Goal: Task Accomplishment & Management: Complete application form

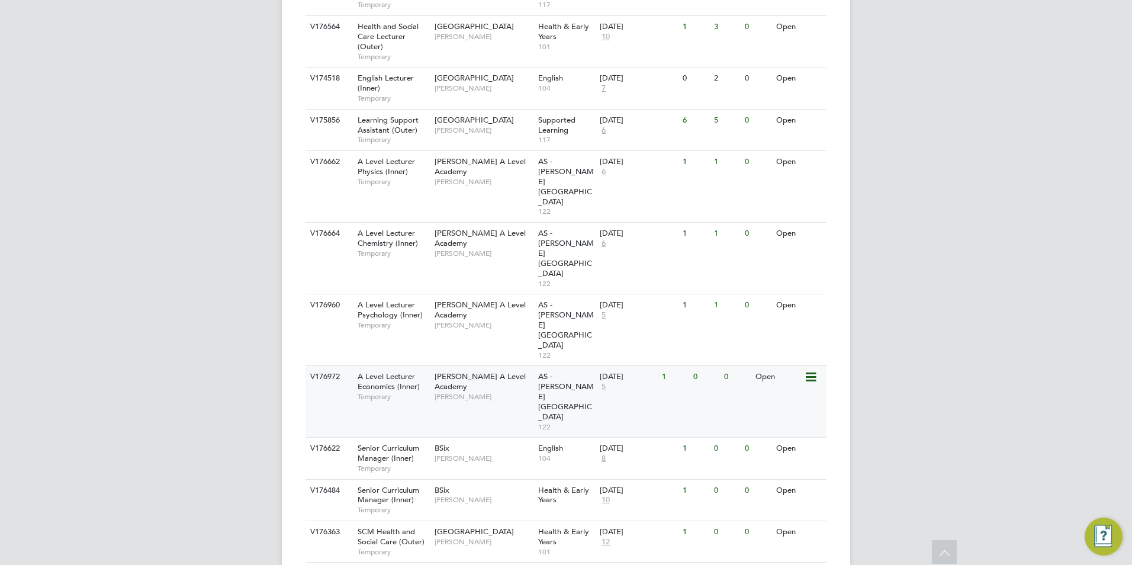
scroll to position [533, 0]
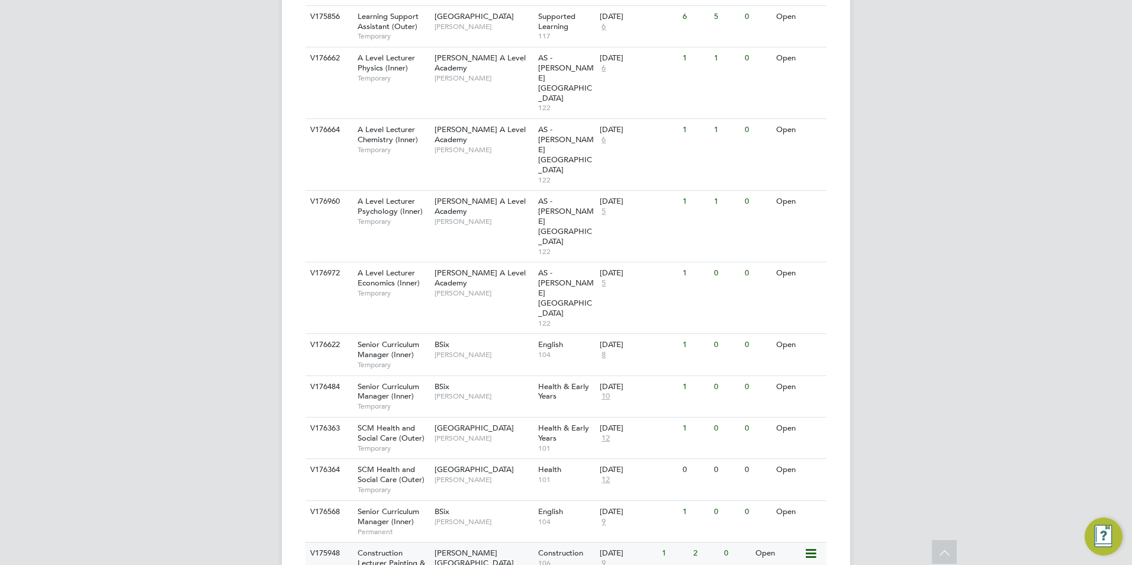
click at [399, 547] on span "Construction Lecturer Painting & Decorating (Inner)" at bounding box center [390, 562] width 67 height 30
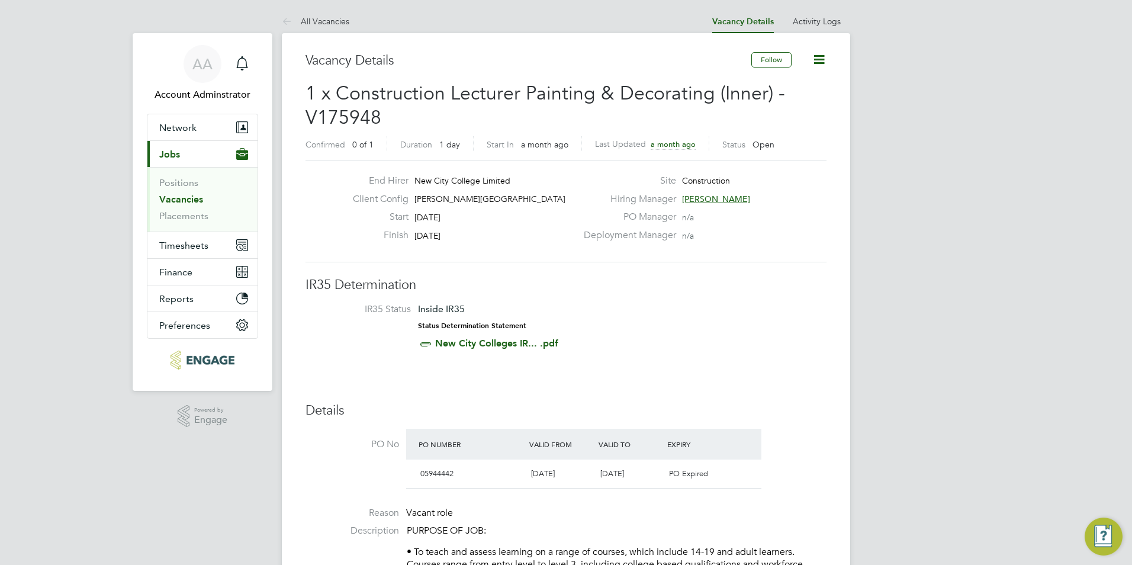
drag, startPoint x: 316, startPoint y: 29, endPoint x: 322, endPoint y: 27, distance: 6.4
click at [316, 29] on li "All Vacancies" at bounding box center [315, 21] width 67 height 24
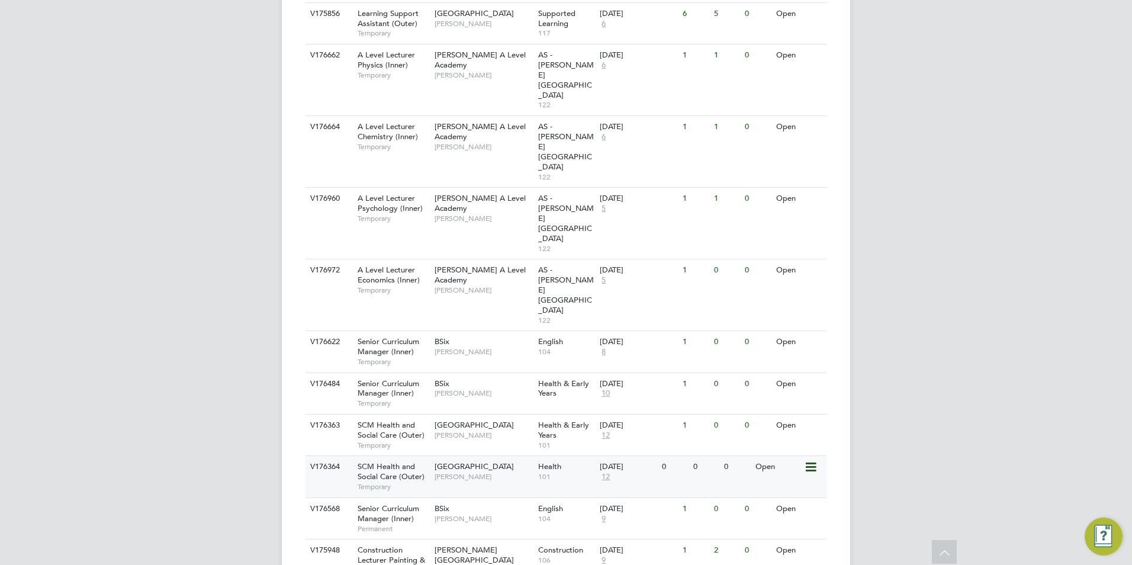
scroll to position [536, 0]
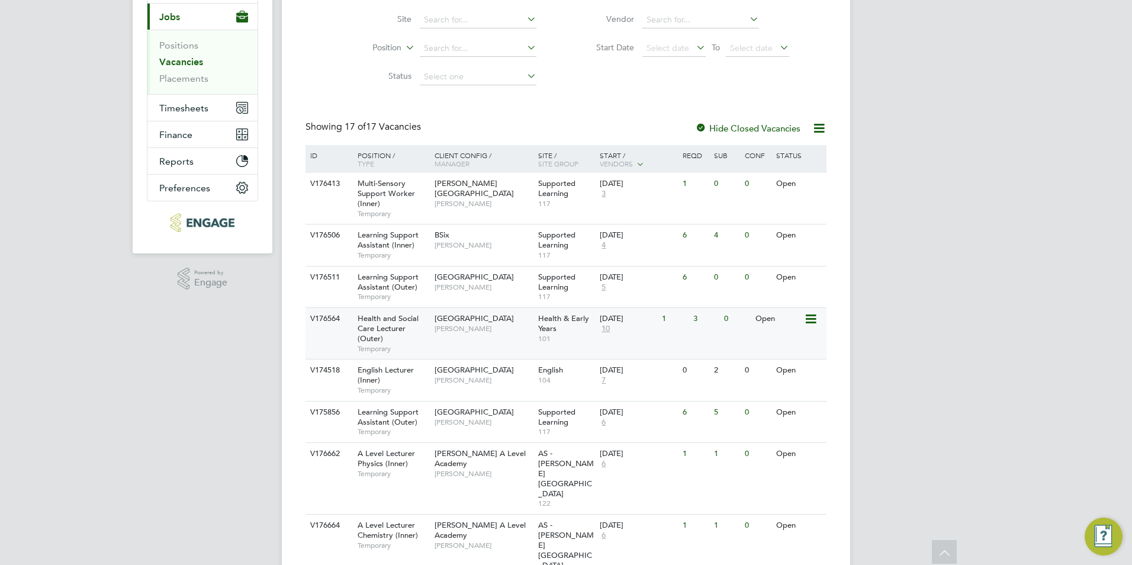
scroll to position [299, 0]
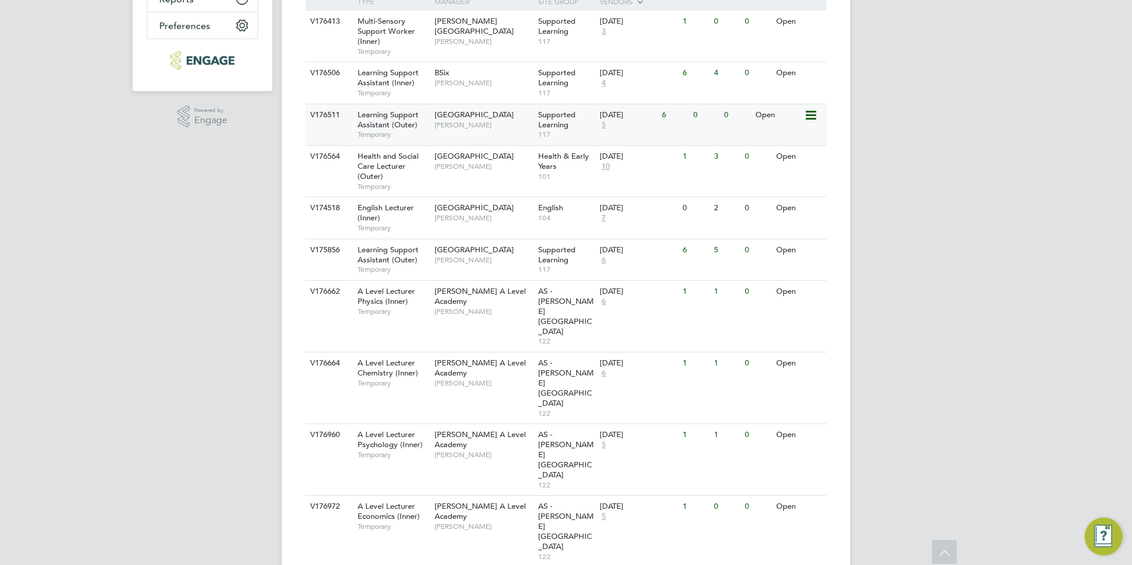
click at [369, 115] on span "Learning Support Assistant (Outer)" at bounding box center [387, 119] width 61 height 20
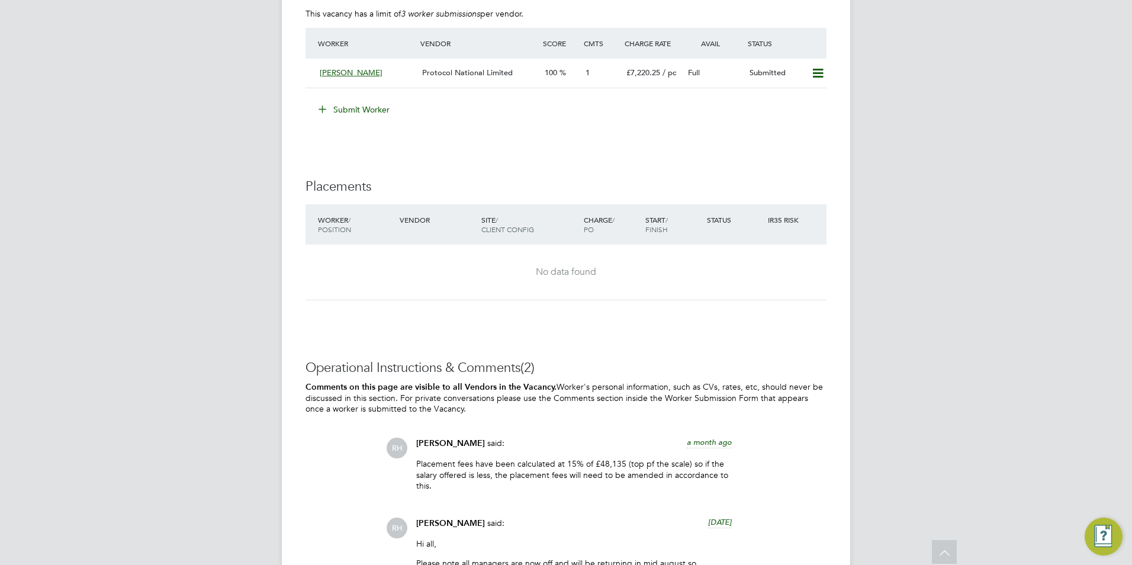
scroll to position [1302, 0]
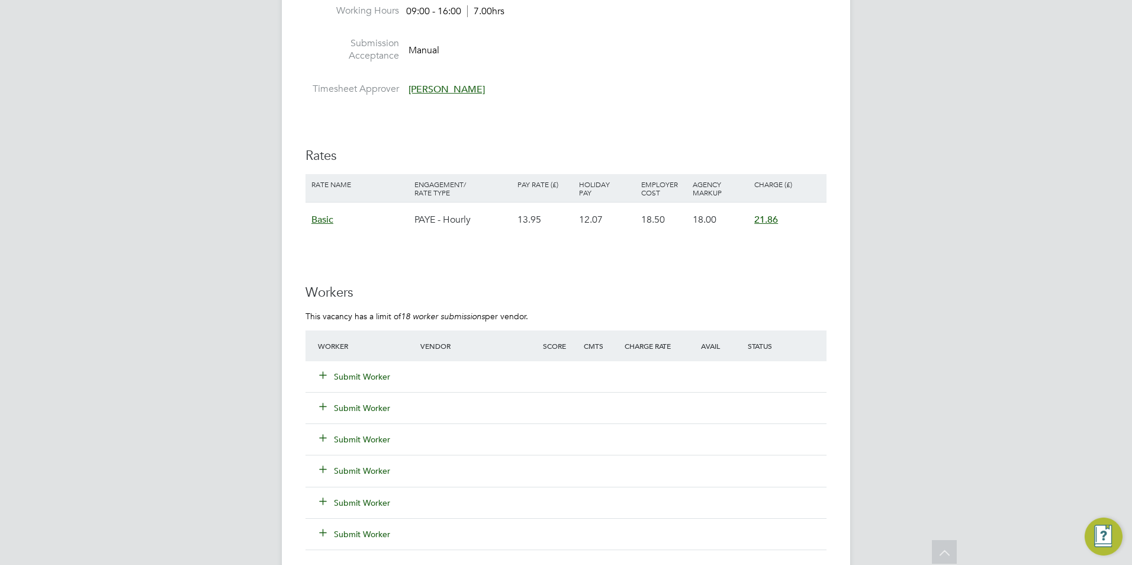
scroll to position [2131, 0]
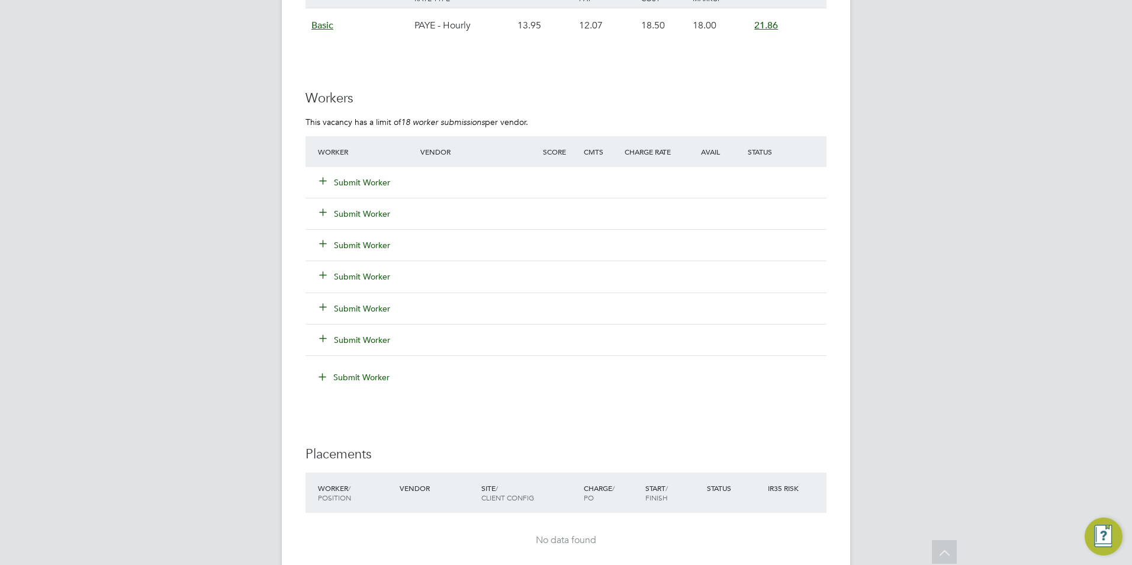
click at [347, 178] on button "Submit Worker" at bounding box center [355, 182] width 71 height 12
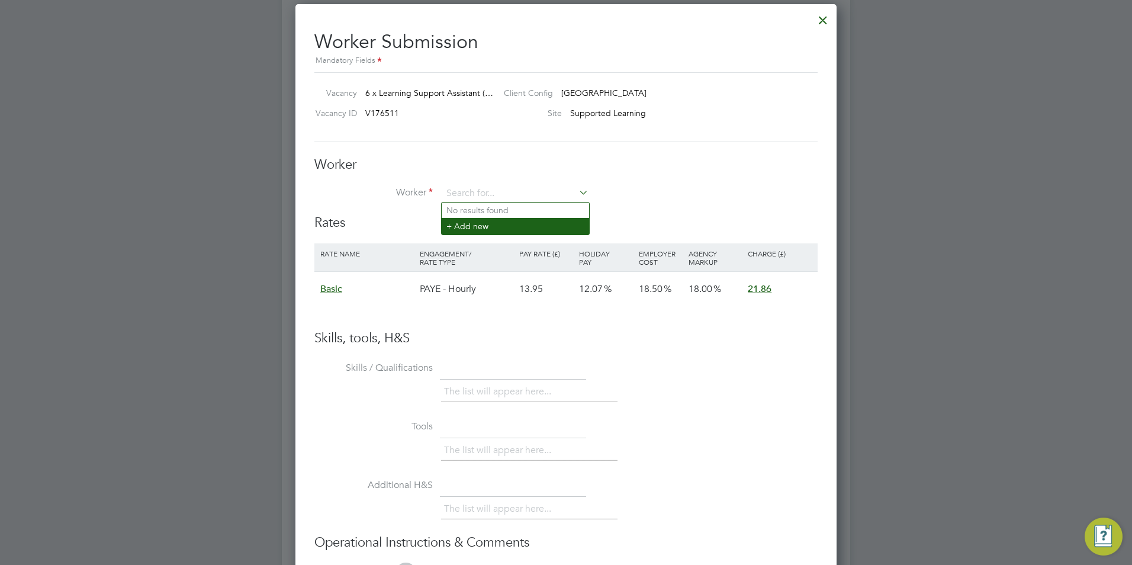
scroll to position [0, 0]
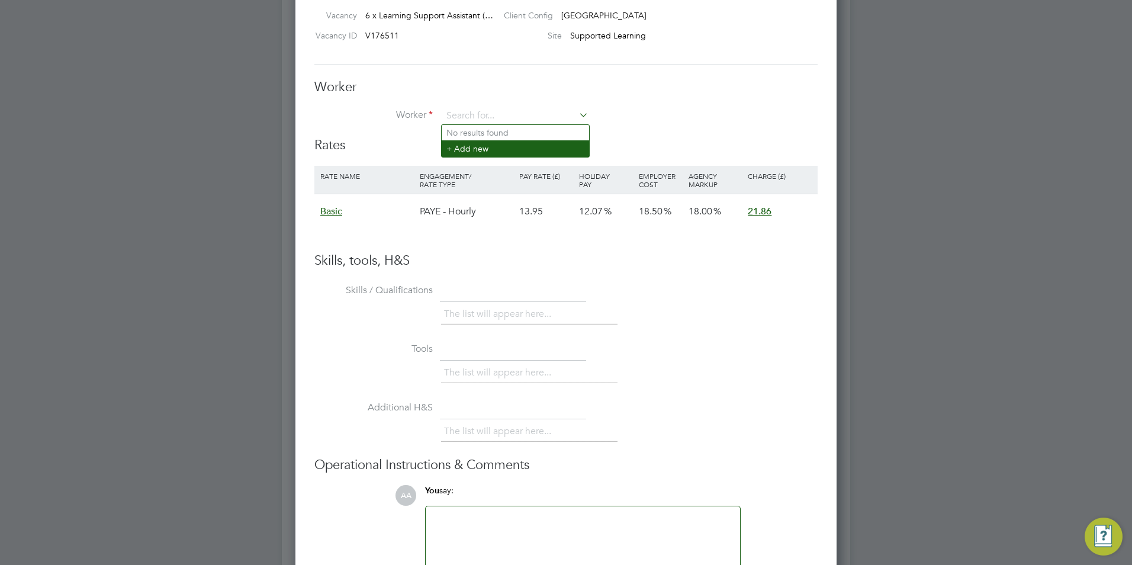
click at [485, 152] on li "+ Add new" at bounding box center [515, 148] width 147 height 16
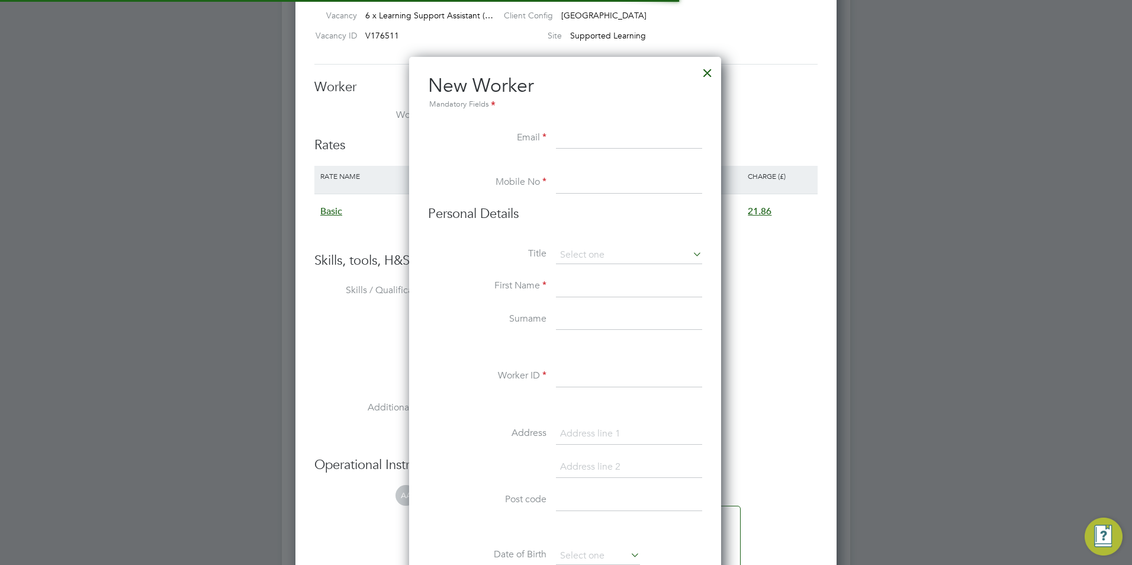
scroll to position [1007, 314]
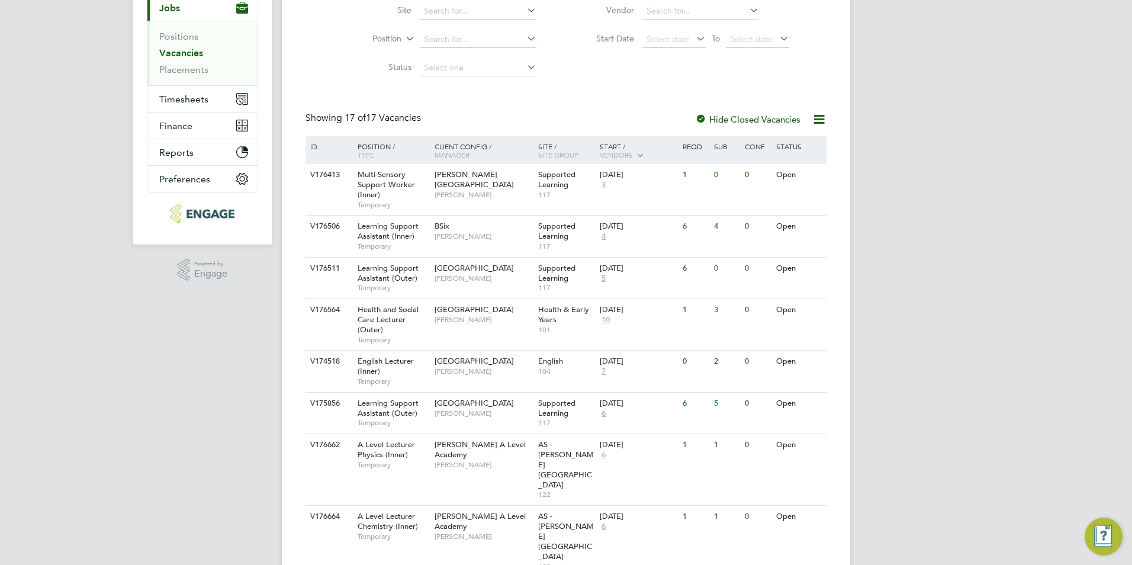
scroll to position [150, 0]
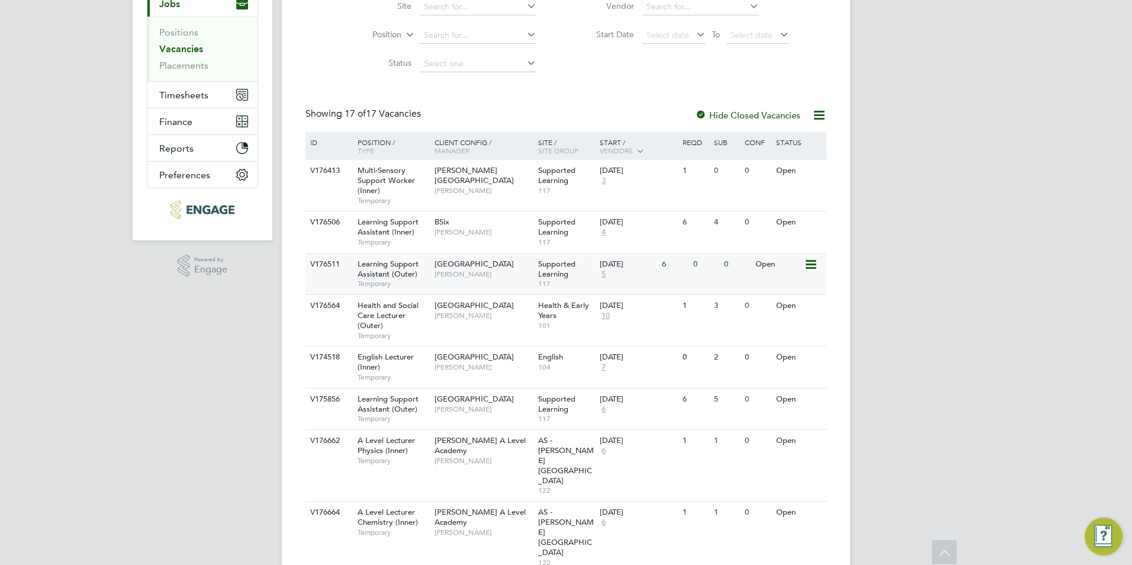
click at [395, 264] on span "Learning Support Assistant (Outer)" at bounding box center [387, 269] width 61 height 20
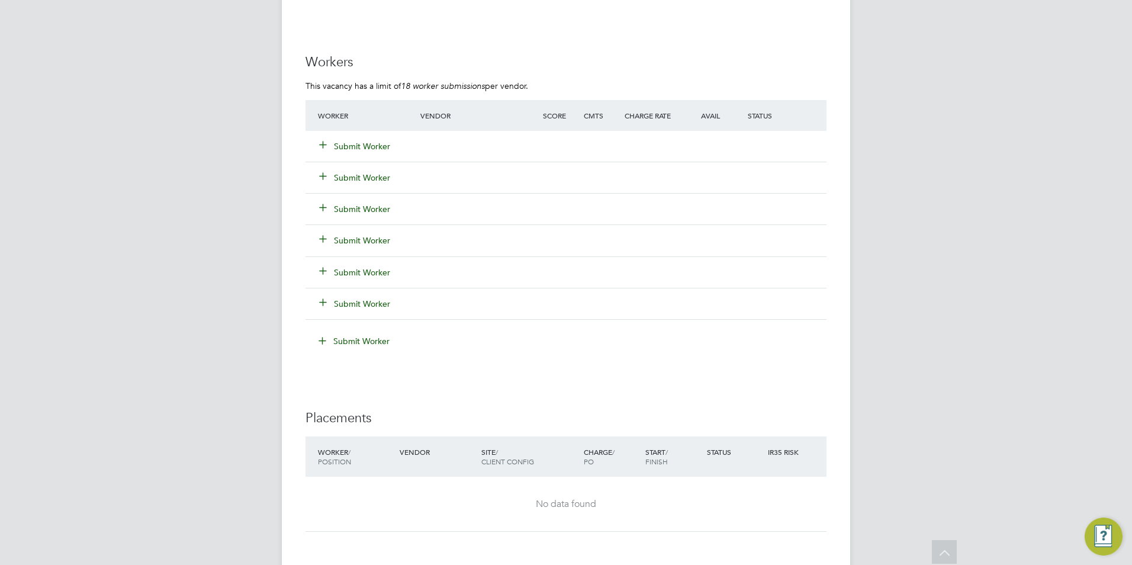
scroll to position [2177, 0]
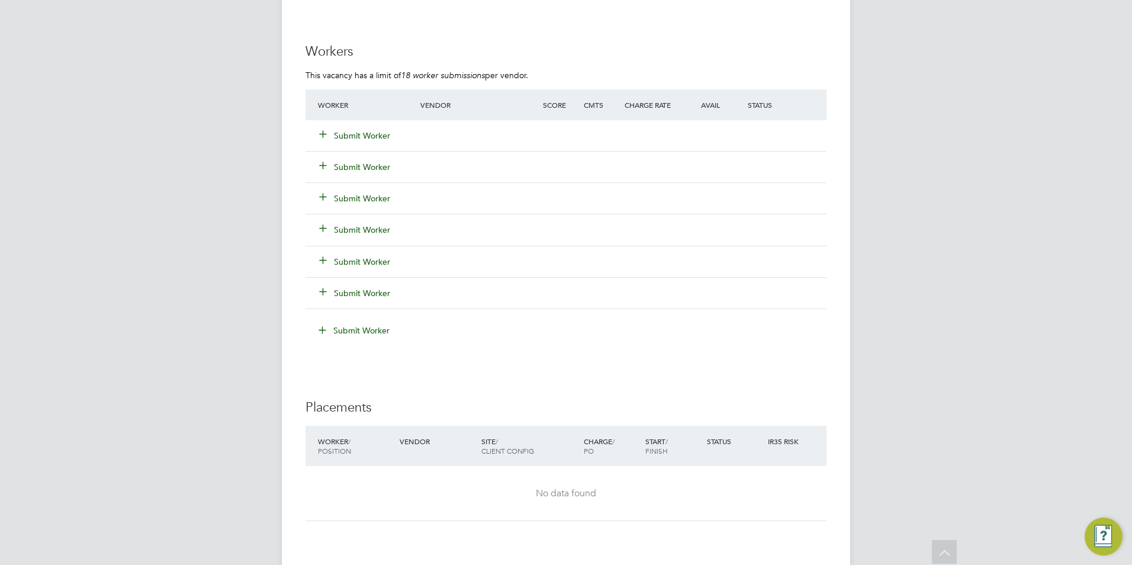
click at [338, 133] on button "Submit Worker" at bounding box center [355, 136] width 71 height 12
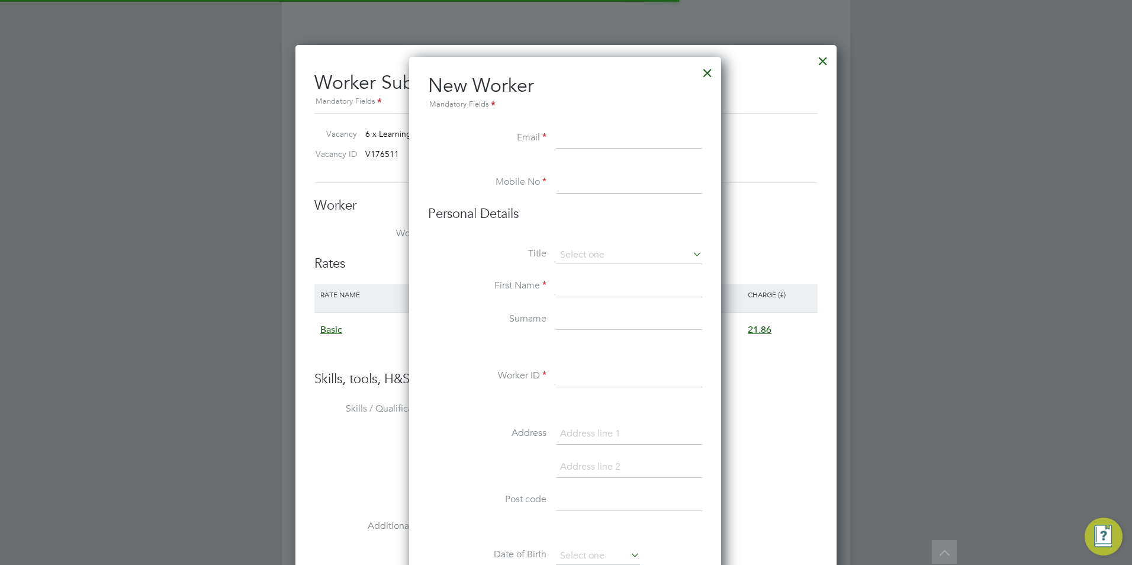
scroll to position [1007, 314]
click at [572, 149] on li "Email" at bounding box center [565, 144] width 274 height 33
click at [575, 140] on input at bounding box center [629, 138] width 146 height 21
type input "watkinsonmn@gmail.com"
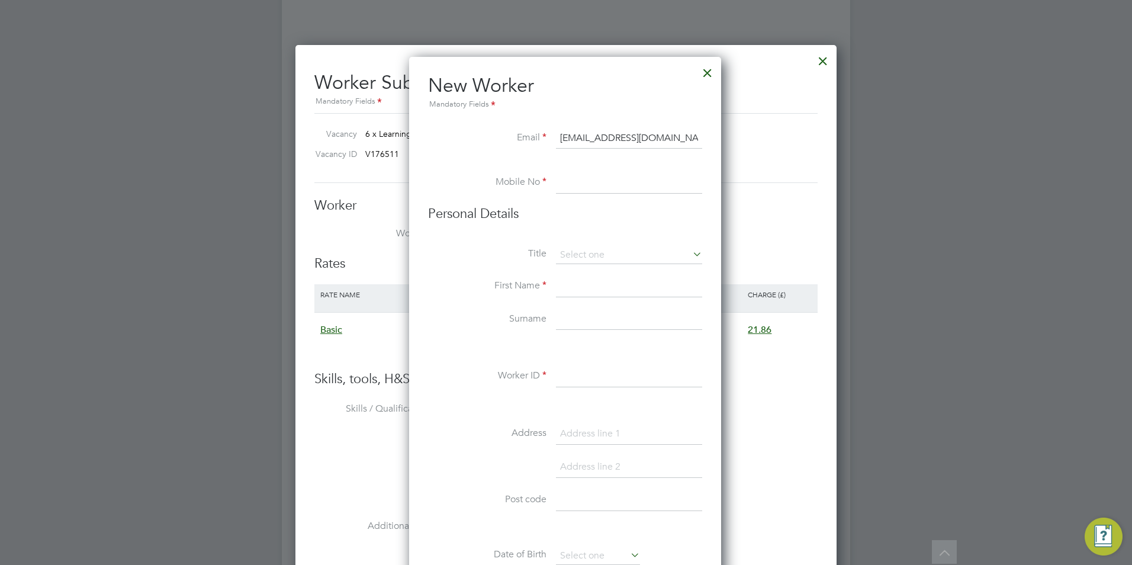
type input "07516799110"
type input "Margaret"
type input "Wilkinson"
type input "Bluerose207767@gmail.com"
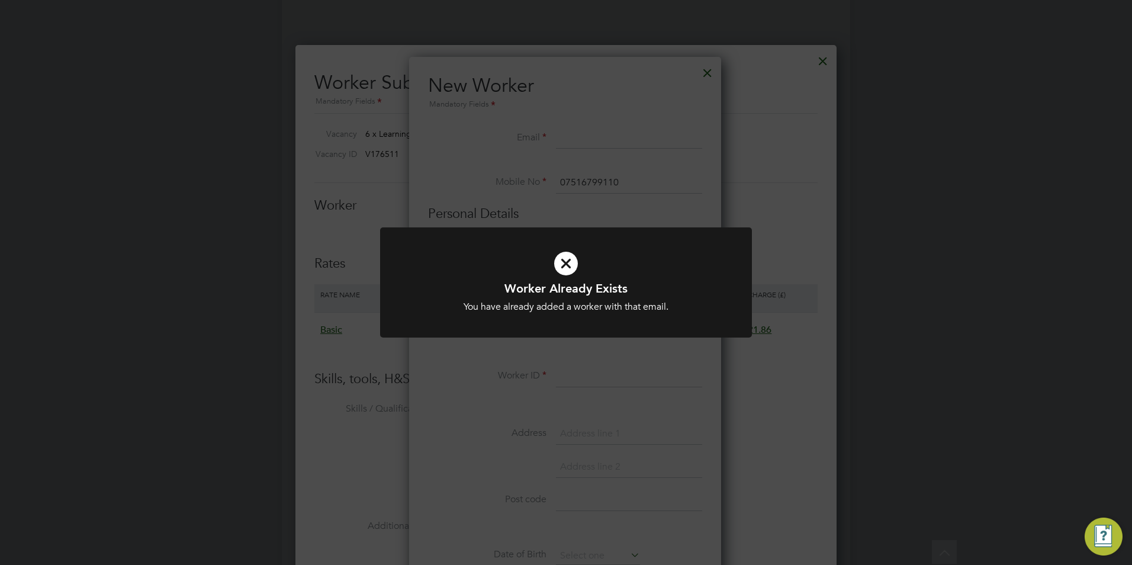
click at [621, 167] on div "Worker Already Exists You have already added a worker with that email. Cancel O…" at bounding box center [566, 282] width 1132 height 565
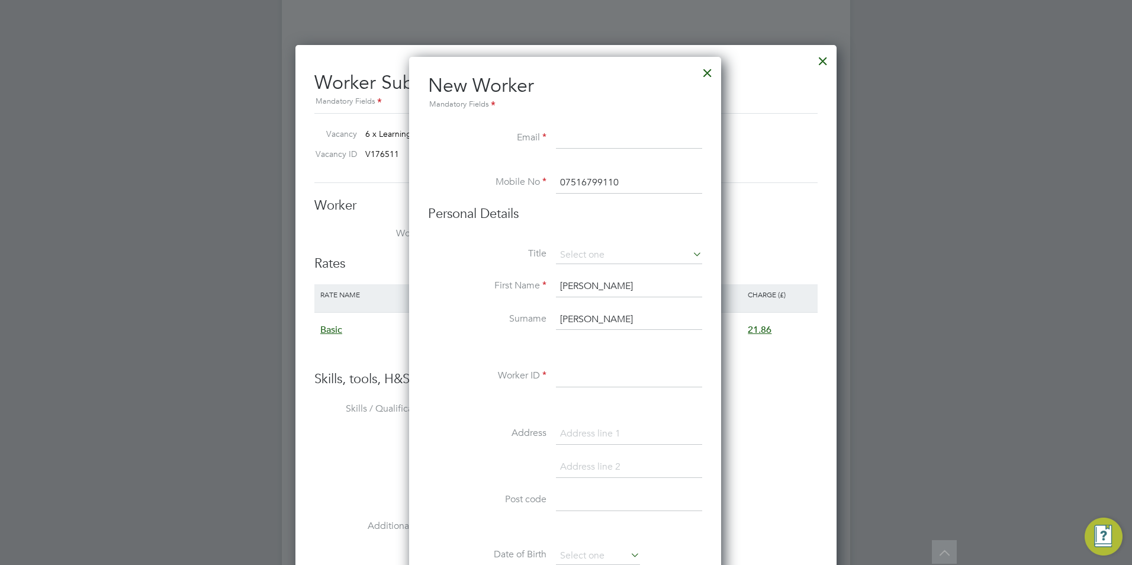
click at [605, 320] on input "Wilkinson" at bounding box center [629, 319] width 146 height 21
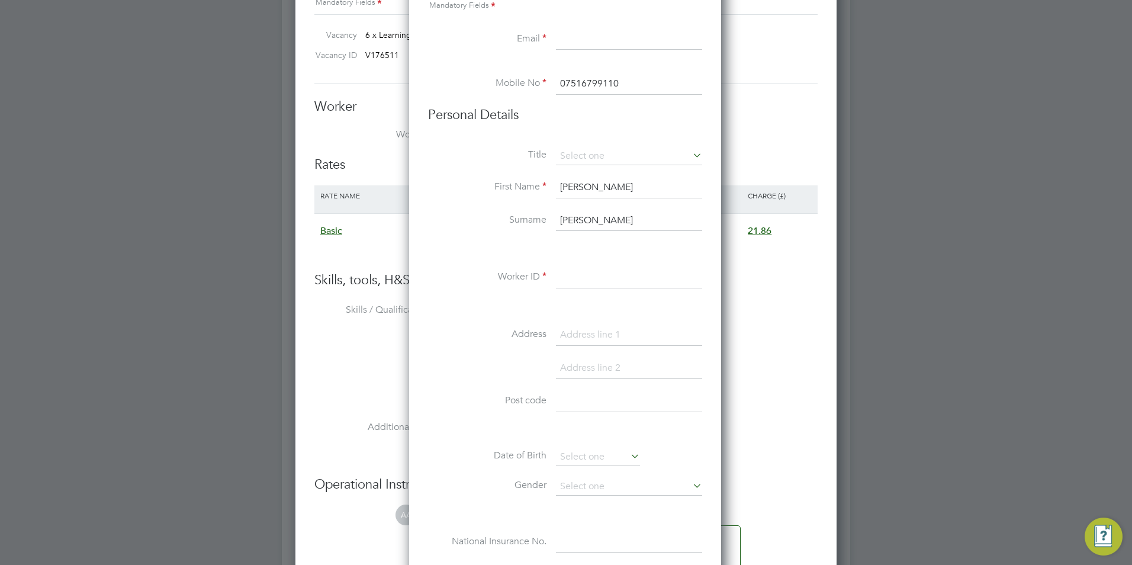
scroll to position [2277, 0]
type input "Watkinson"
click at [587, 276] on input at bounding box center [629, 276] width 146 height 21
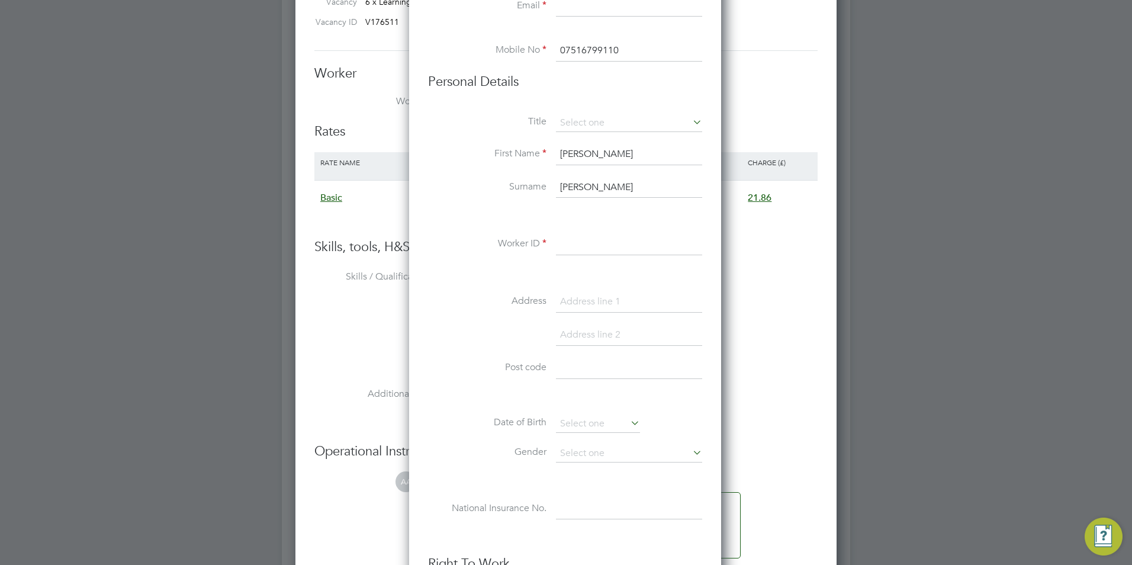
scroll to position [2310, 0]
paste input "72973817"
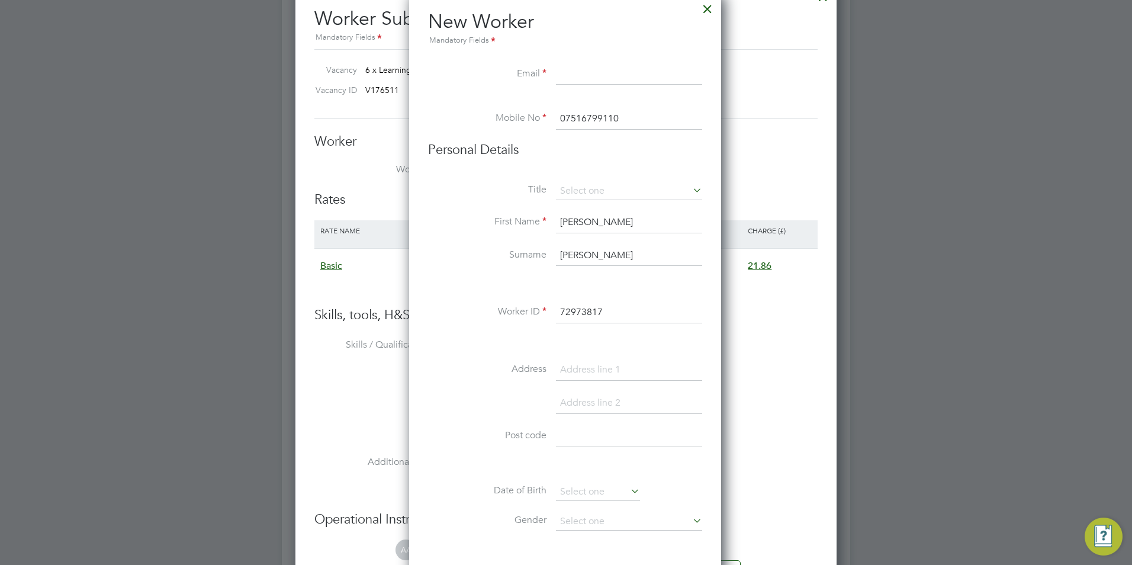
scroll to position [2238, 0]
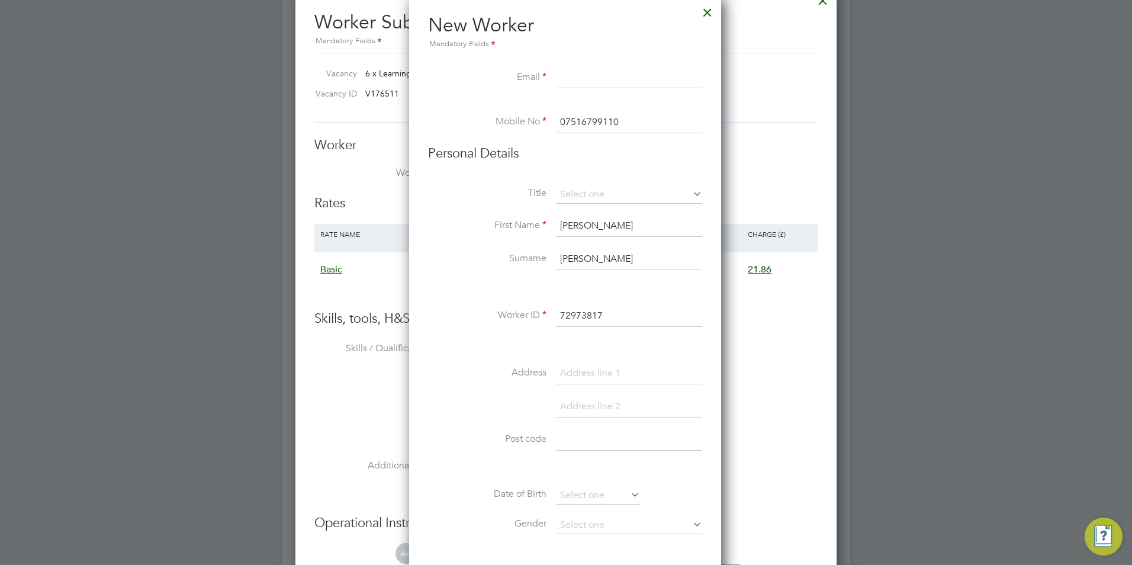
type input "72973817"
click at [588, 72] on input at bounding box center [629, 77] width 146 height 21
type input "Bluerose207767@gmail.com"
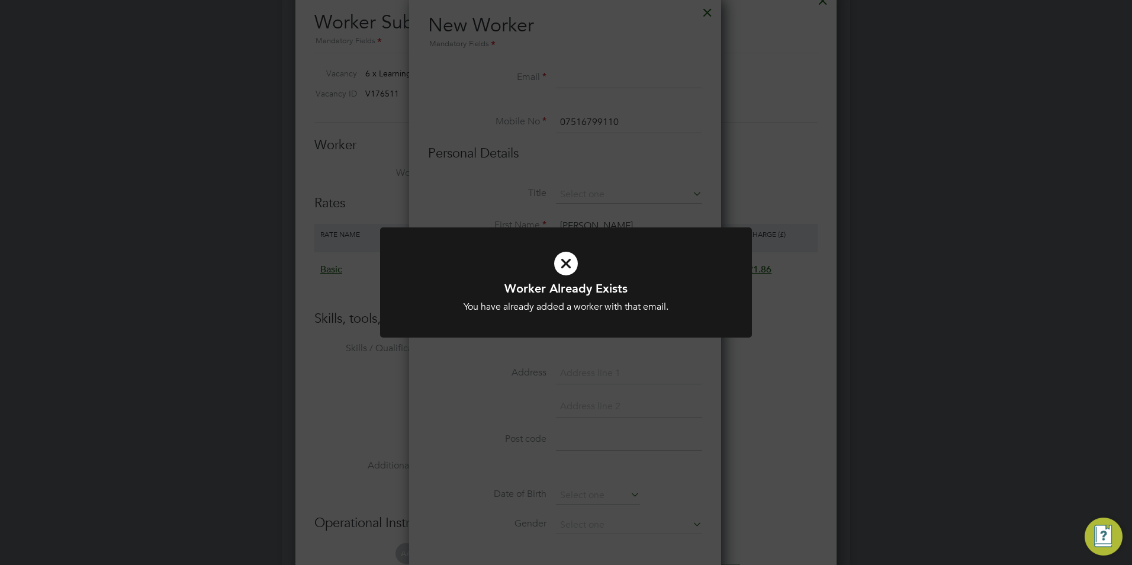
click at [659, 199] on div "Worker Already Exists You have already added a worker with that email. Cancel O…" at bounding box center [566, 282] width 1132 height 565
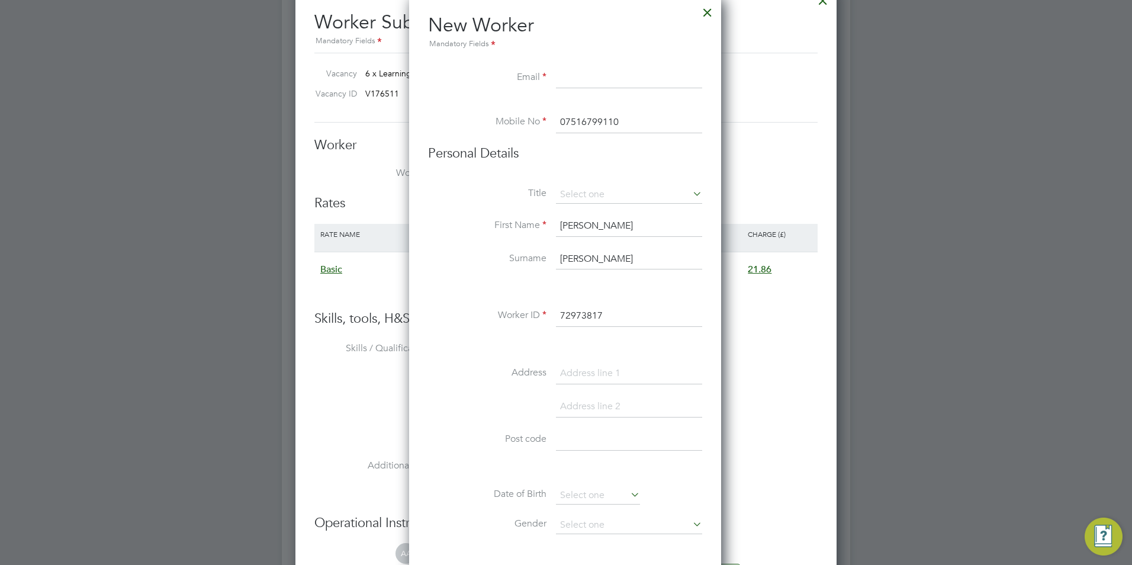
click at [707, 9] on div at bounding box center [707, 9] width 21 height 21
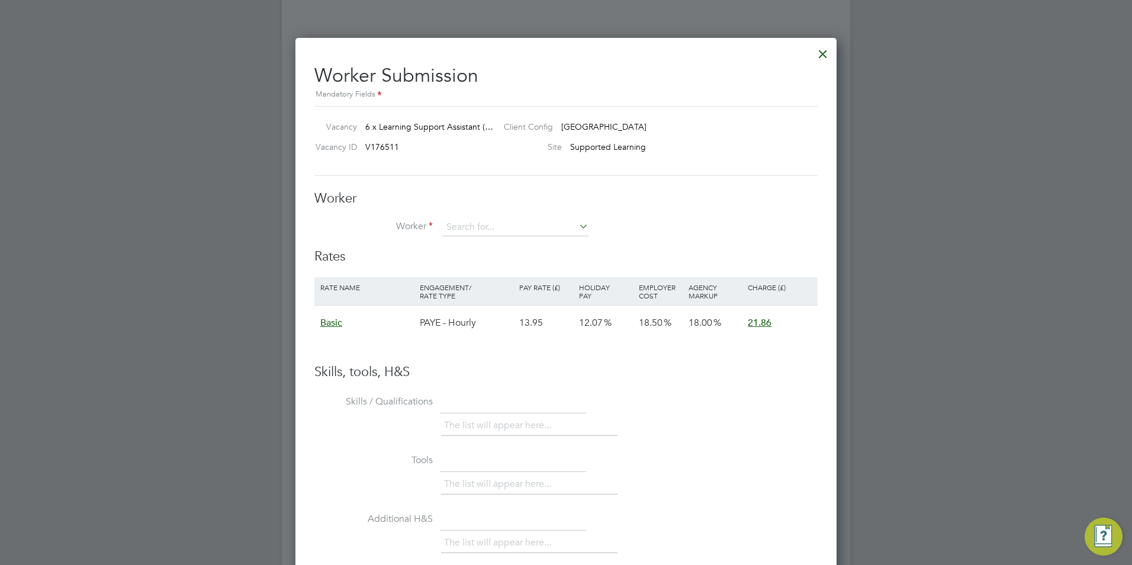
scroll to position [2177, 0]
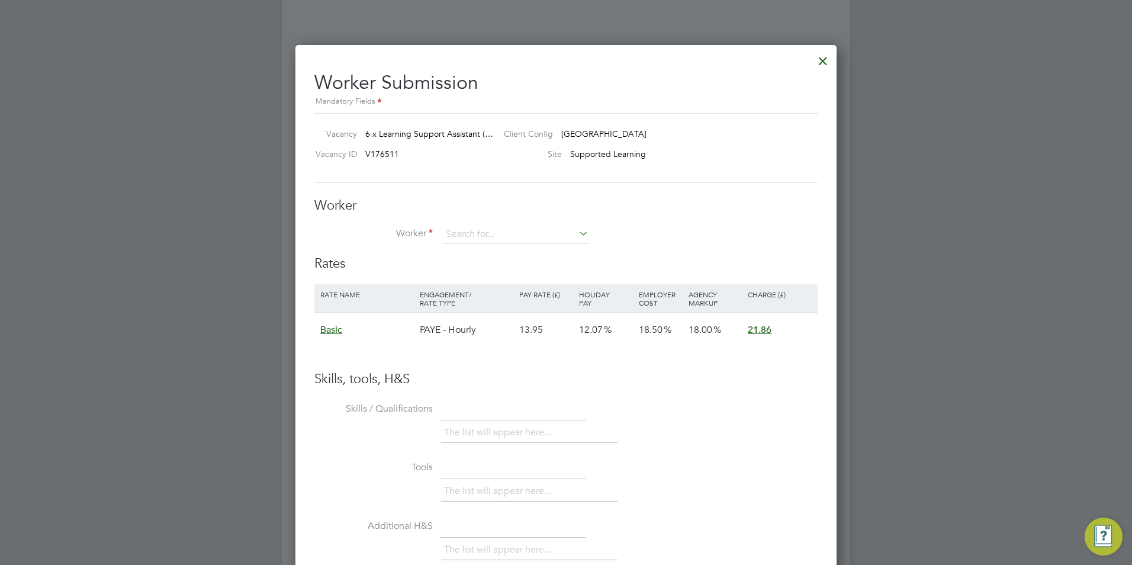
click at [819, 62] on div at bounding box center [822, 57] width 21 height 21
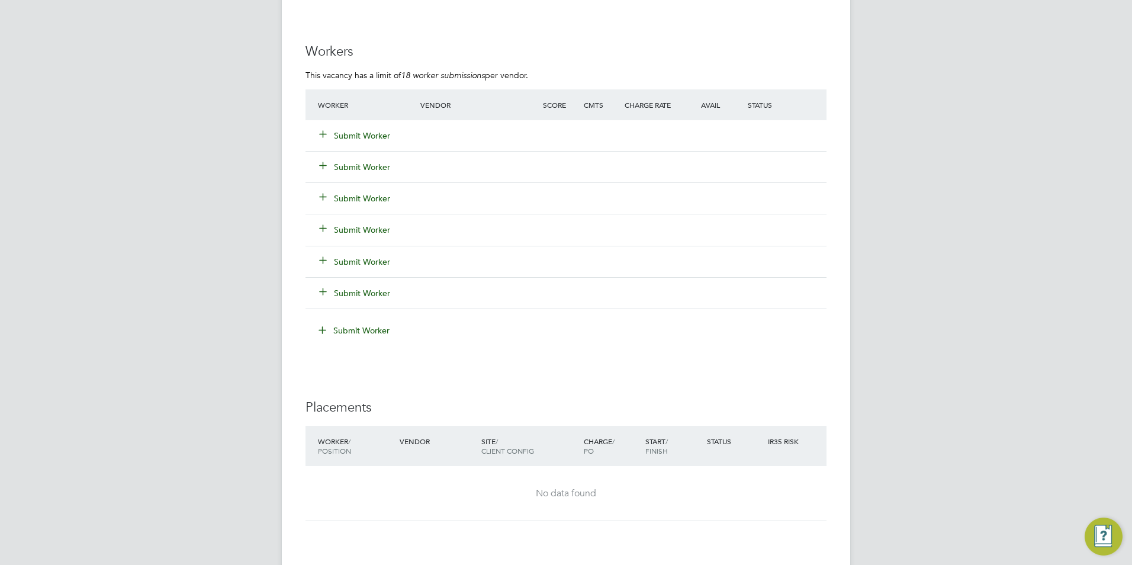
click at [336, 132] on button "Submit Worker" at bounding box center [355, 136] width 71 height 12
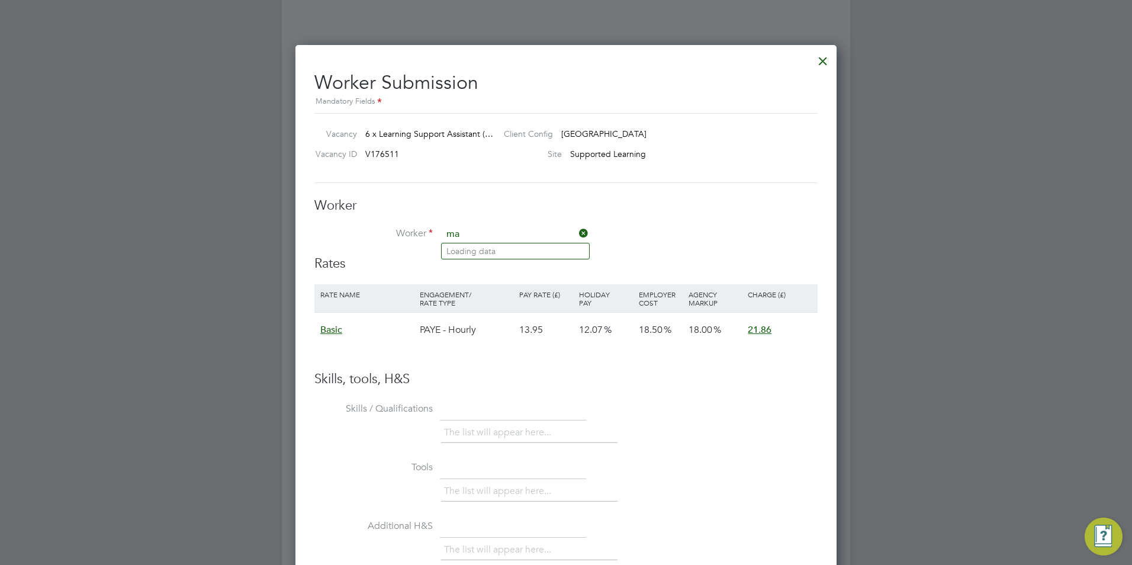
type input "m"
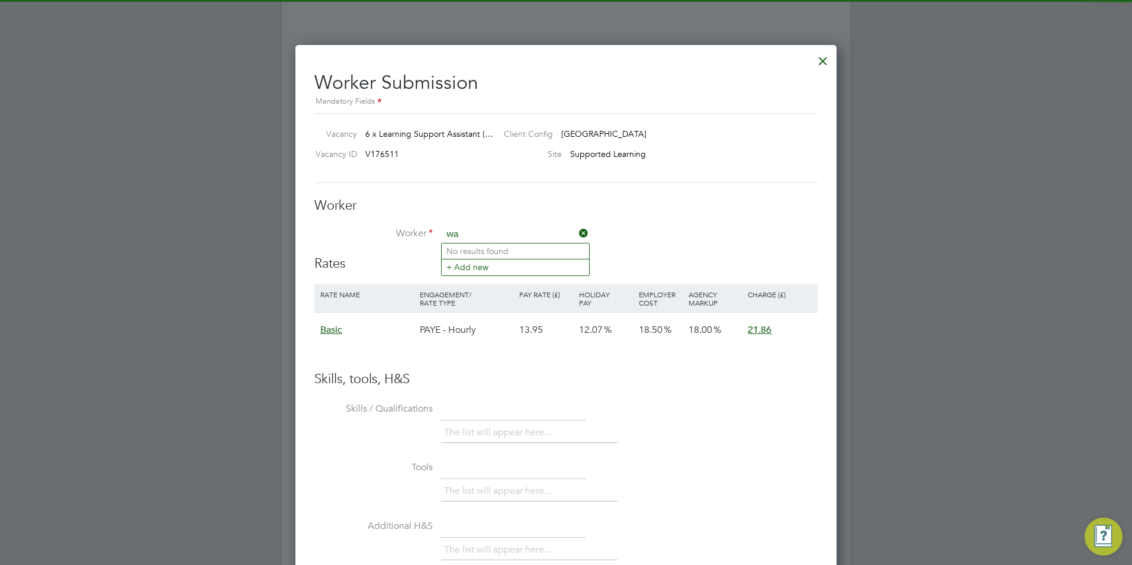
type input "w"
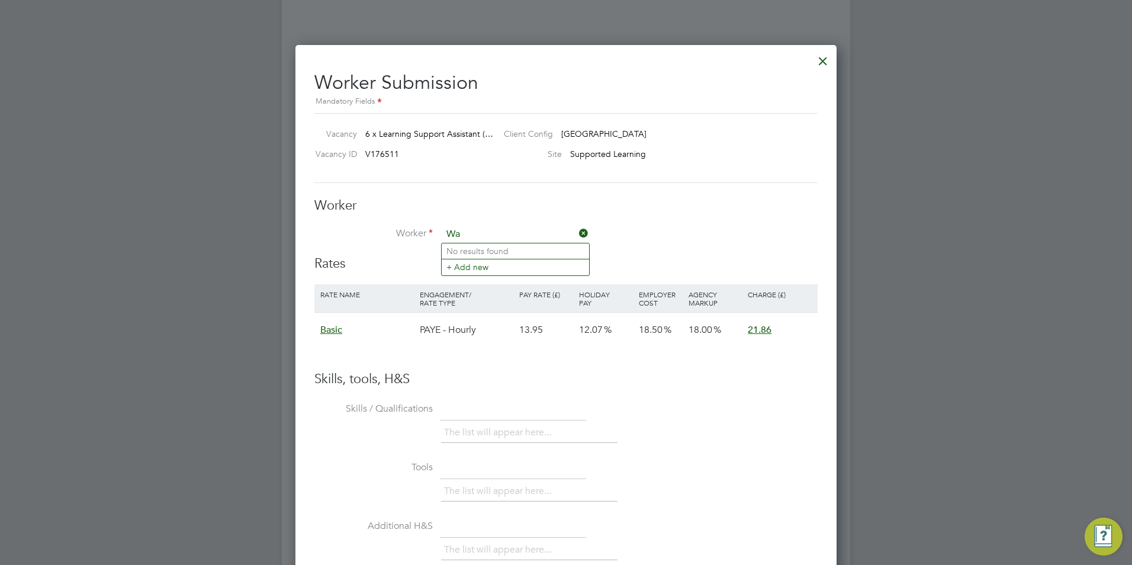
type input "W"
type input "watkinson"
click at [824, 59] on div at bounding box center [822, 57] width 21 height 21
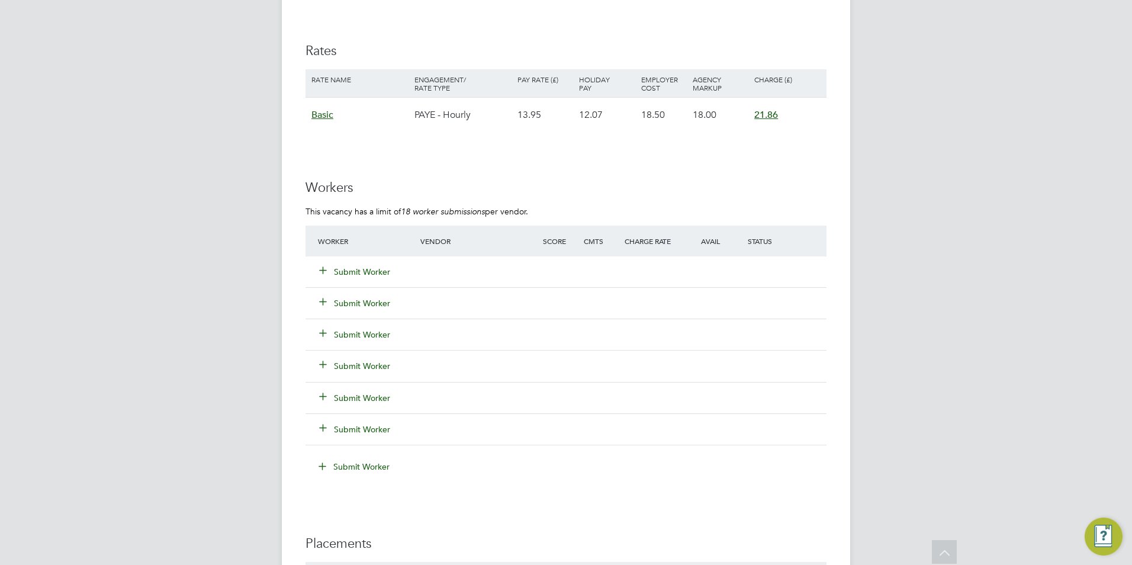
scroll to position [2043, 0]
click at [344, 265] on button "Submit Worker" at bounding box center [355, 271] width 71 height 12
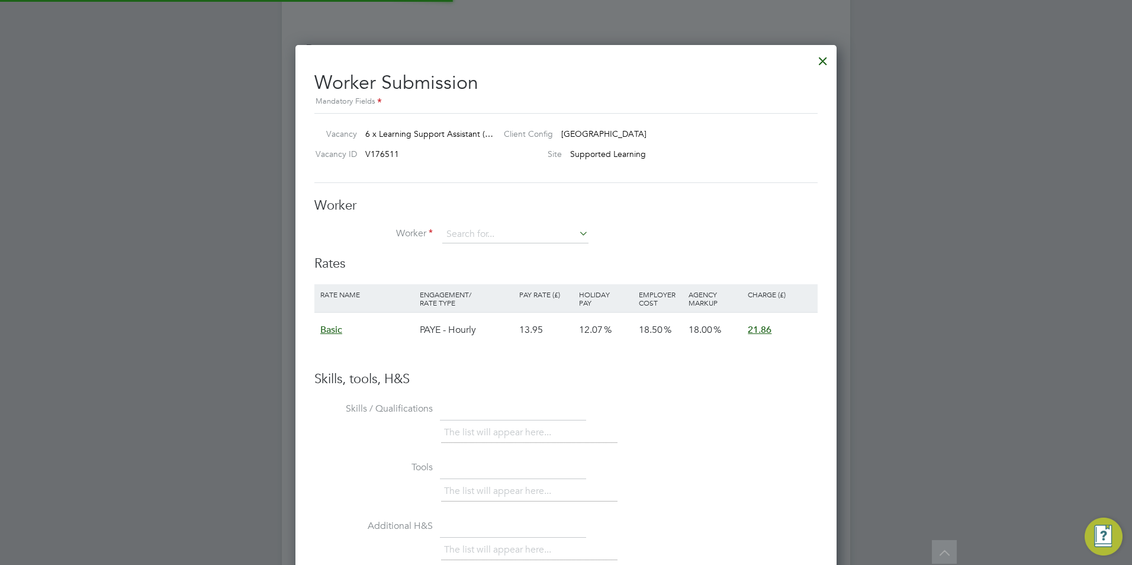
scroll to position [706, 542]
click at [478, 265] on li "+ Add new" at bounding box center [515, 267] width 147 height 16
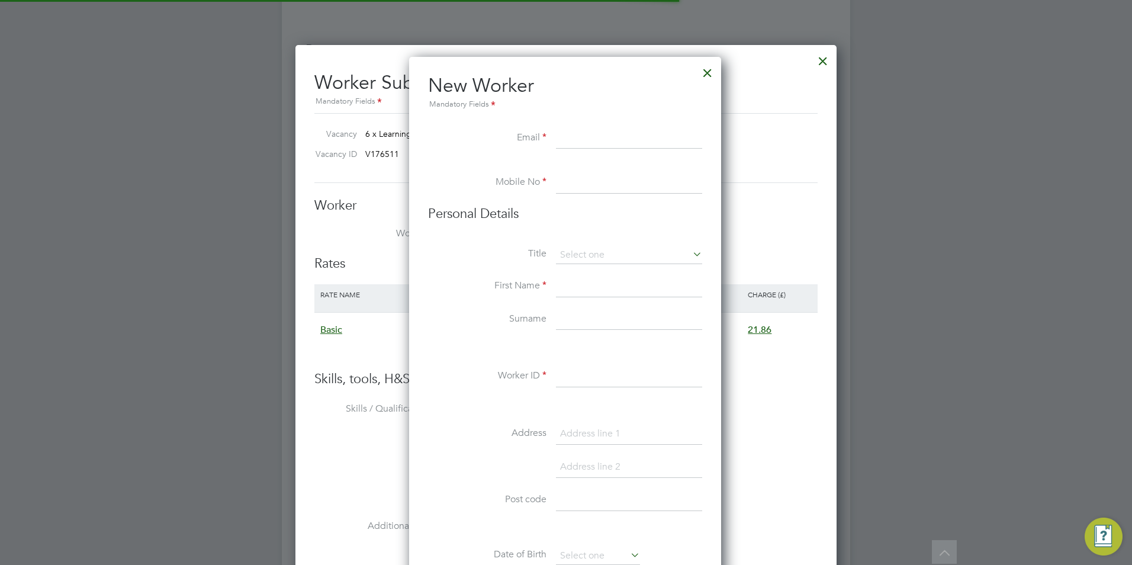
scroll to position [1007, 314]
drag, startPoint x: 575, startPoint y: 133, endPoint x: 568, endPoint y: 138, distance: 9.2
click at [568, 138] on input at bounding box center [629, 138] width 146 height 21
type input "watkinsonmn@gmail.com"
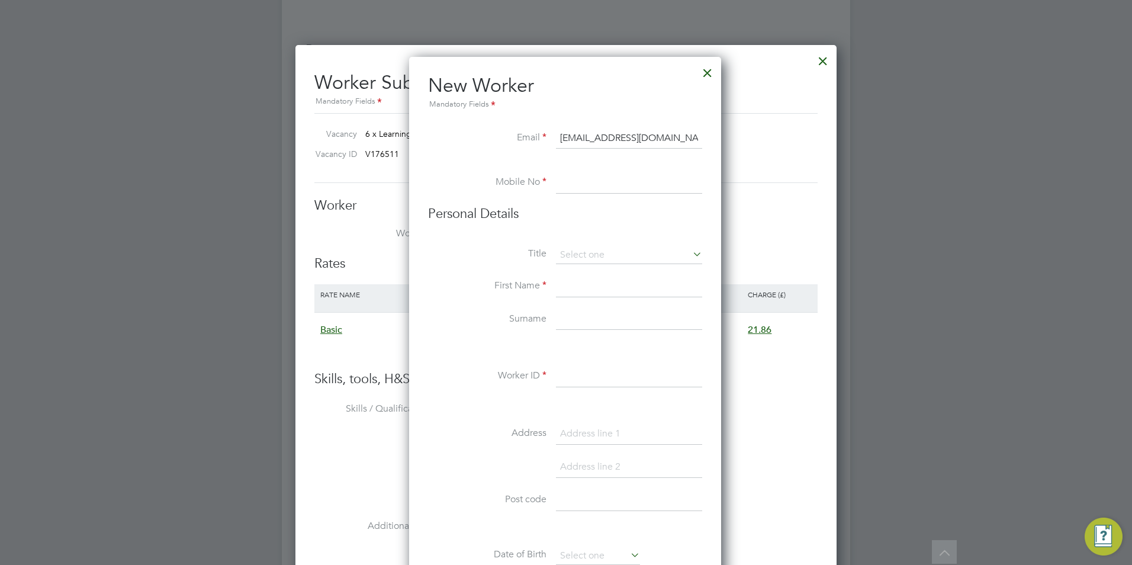
type input "07516799110"
type input "Margaret"
type input "Wilkinson"
type input "Bluerose207767@gmail.com"
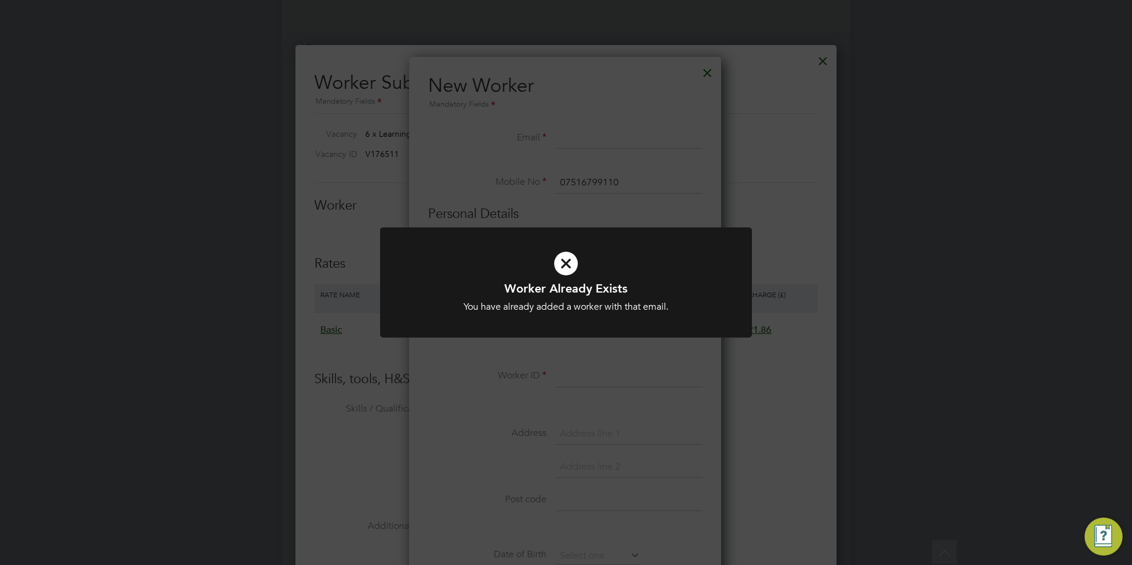
click at [616, 220] on div "Worker Already Exists You have already added a worker with that email. Cancel O…" at bounding box center [566, 282] width 1132 height 565
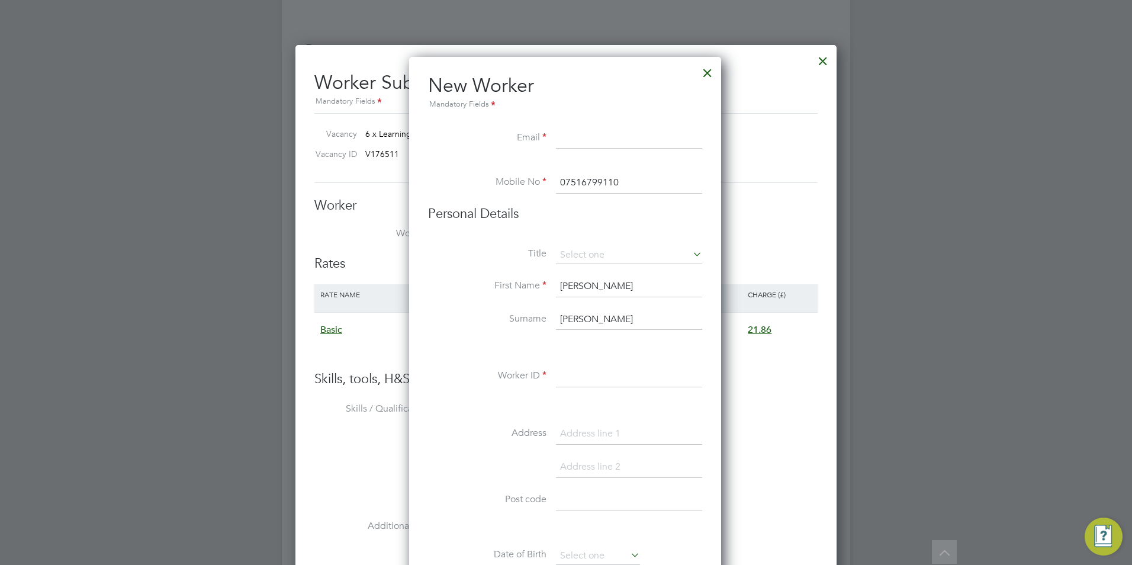
click at [706, 70] on div at bounding box center [707, 69] width 21 height 21
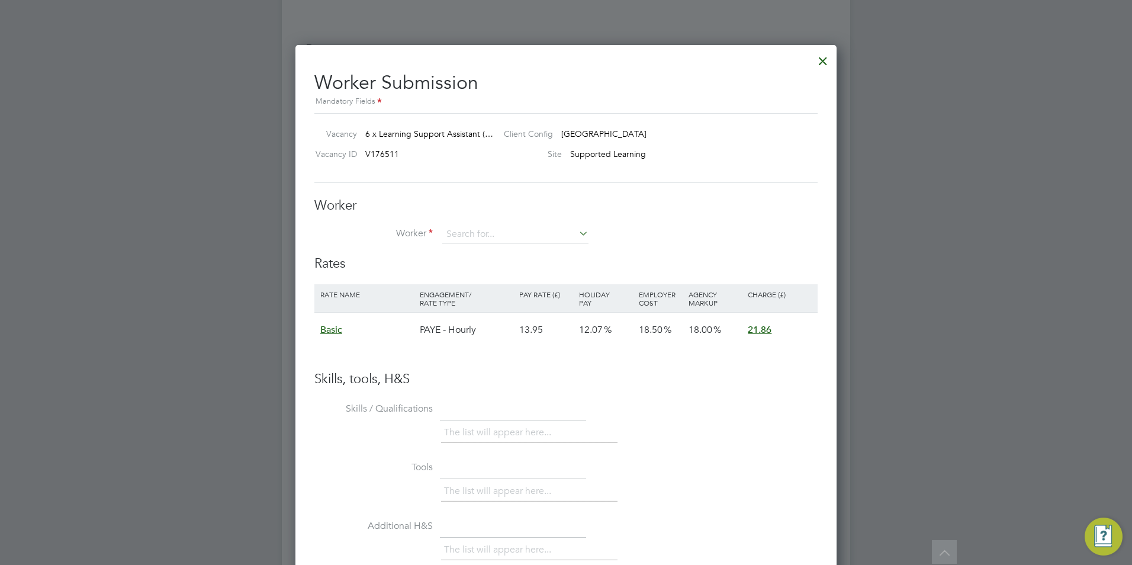
click at [817, 59] on div at bounding box center [822, 57] width 21 height 21
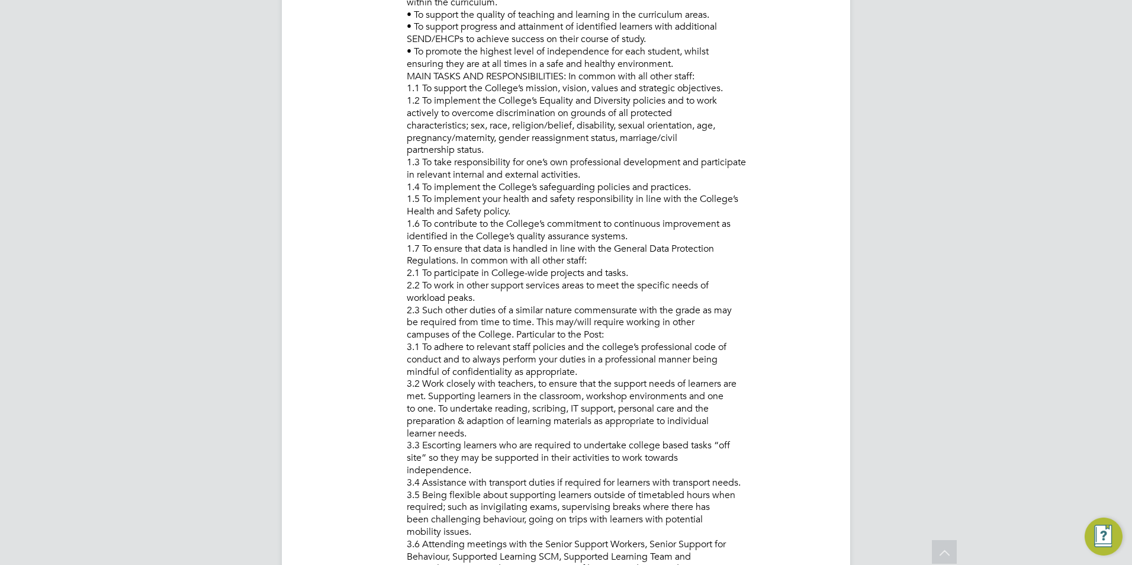
scroll to position [43, 0]
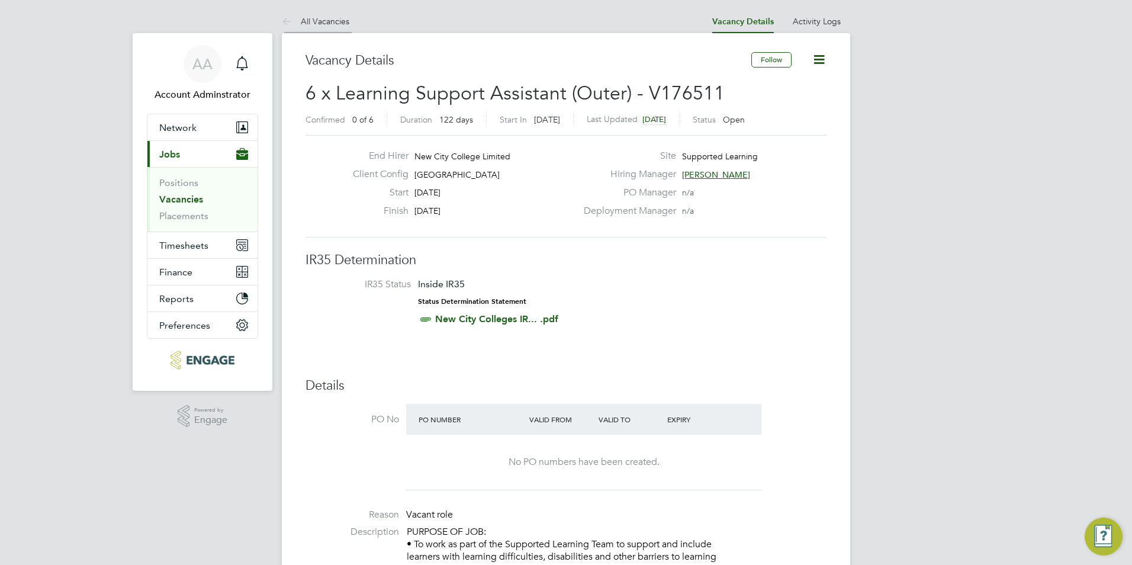
click at [310, 17] on link "All Vacancies" at bounding box center [315, 21] width 67 height 11
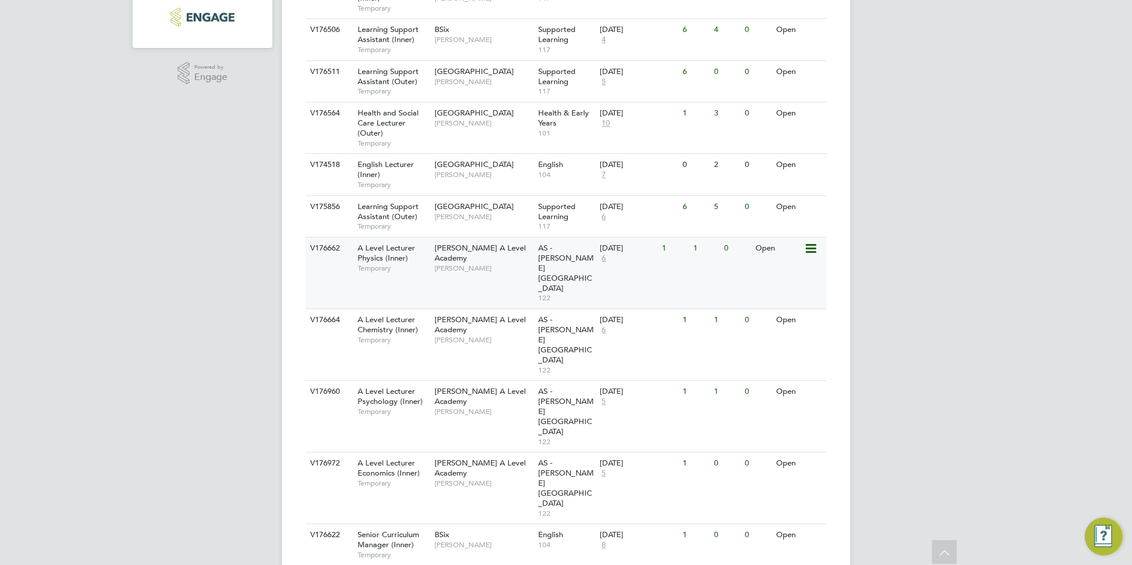
scroll to position [296, 0]
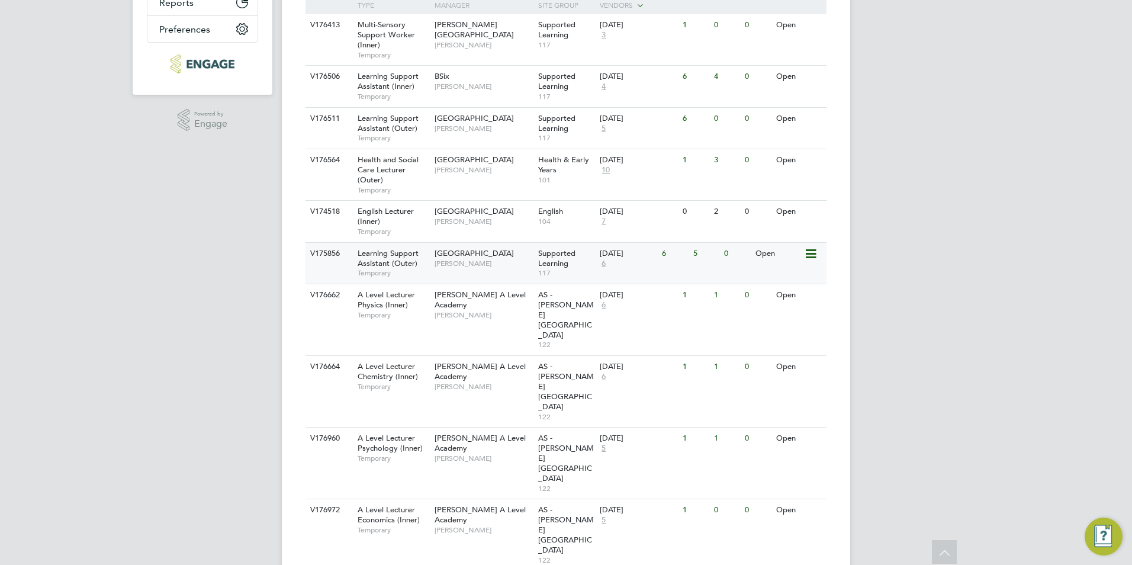
click at [386, 257] on span "Learning Support Assistant (Outer)" at bounding box center [387, 258] width 61 height 20
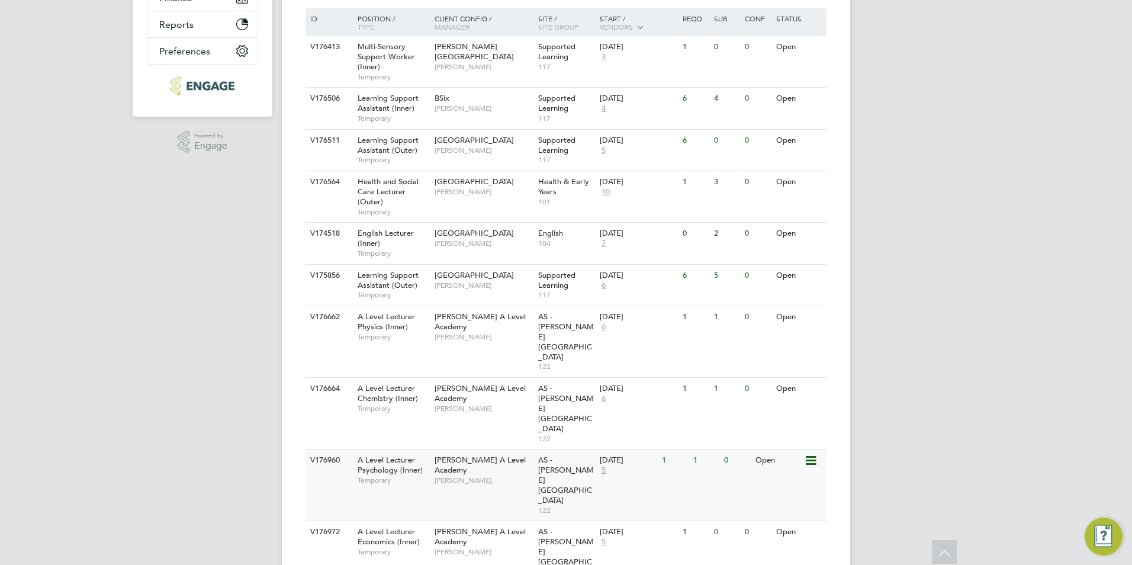
scroll to position [272, 0]
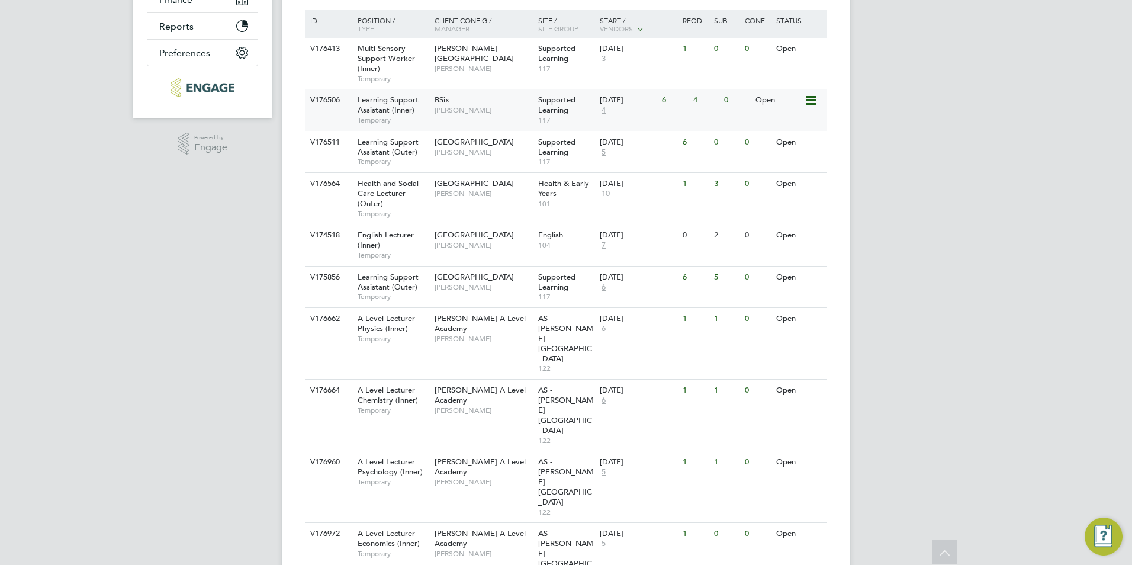
click at [392, 97] on span "Learning Support Assistant (Inner)" at bounding box center [387, 105] width 61 height 20
drag, startPoint x: 373, startPoint y: 148, endPoint x: 326, endPoint y: 104, distance: 64.5
click at [326, 104] on div "ID Position / Type Client Config / Manager Site / Site Group Start / Vendors Re…" at bounding box center [565, 458] width 521 height 896
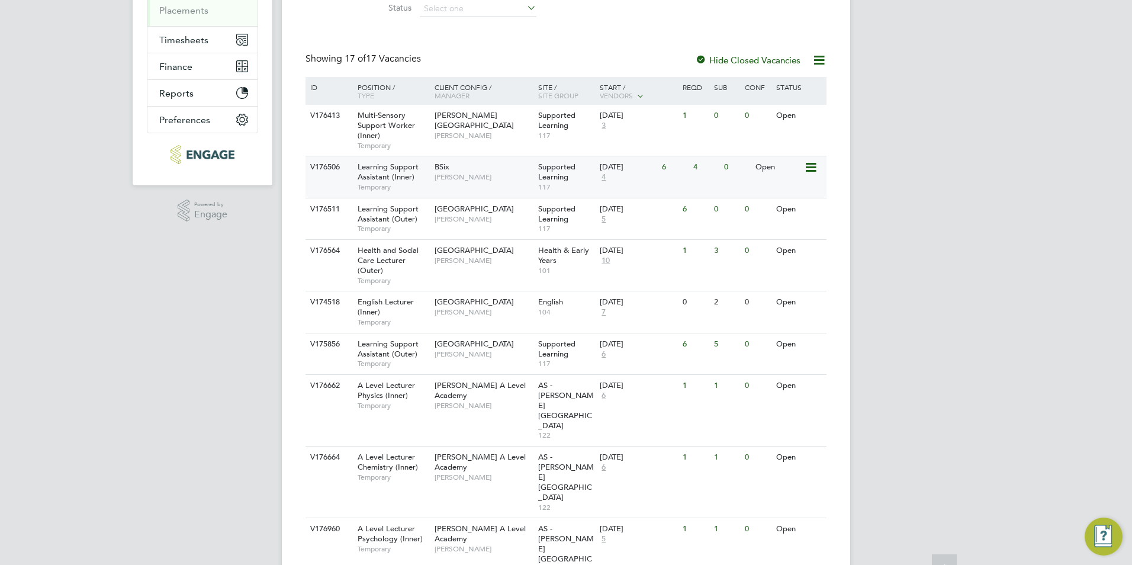
scroll to position [206, 0]
click at [353, 210] on div "Learning Support Assistant (Outer) Temporary" at bounding box center [390, 218] width 83 height 41
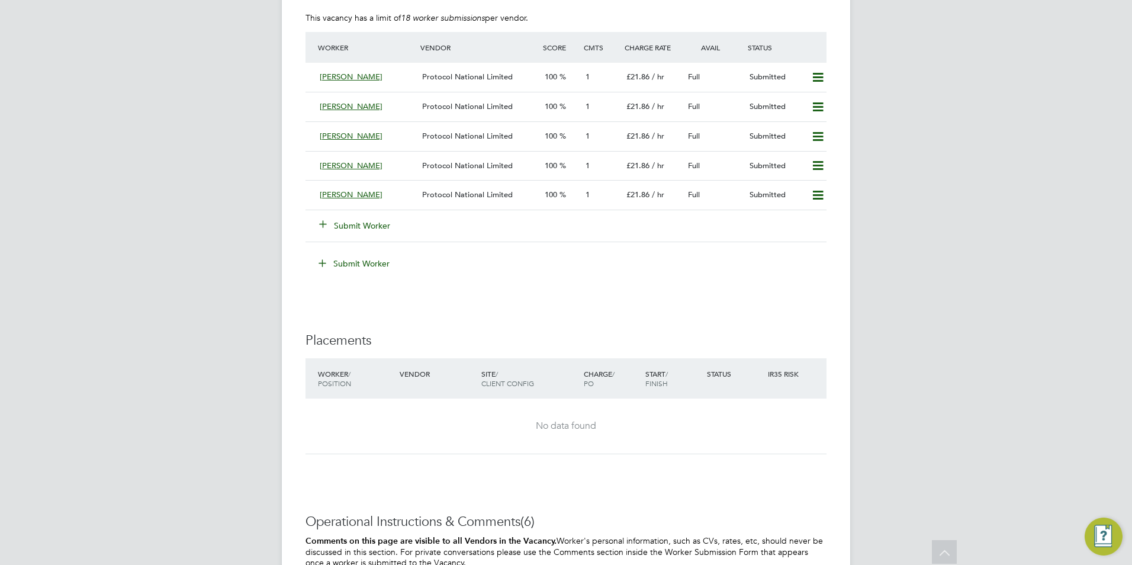
scroll to position [2235, 0]
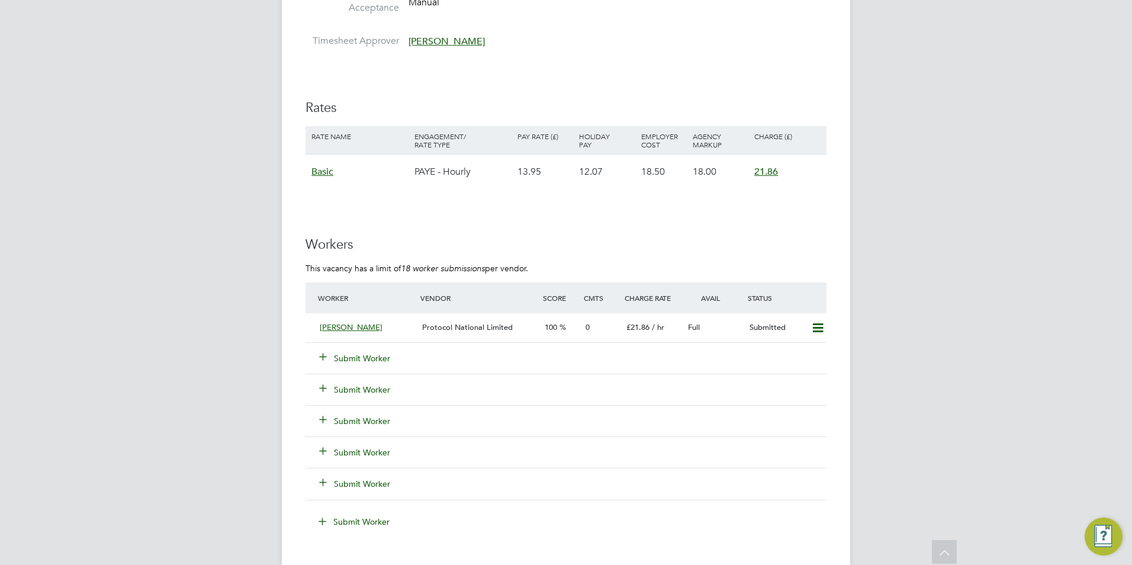
scroll to position [1987, 0]
click at [314, 326] on div "[PERSON_NAME] Protocol National Limited 100 0 £21.86 / hr Full Submitted" at bounding box center [565, 324] width 521 height 29
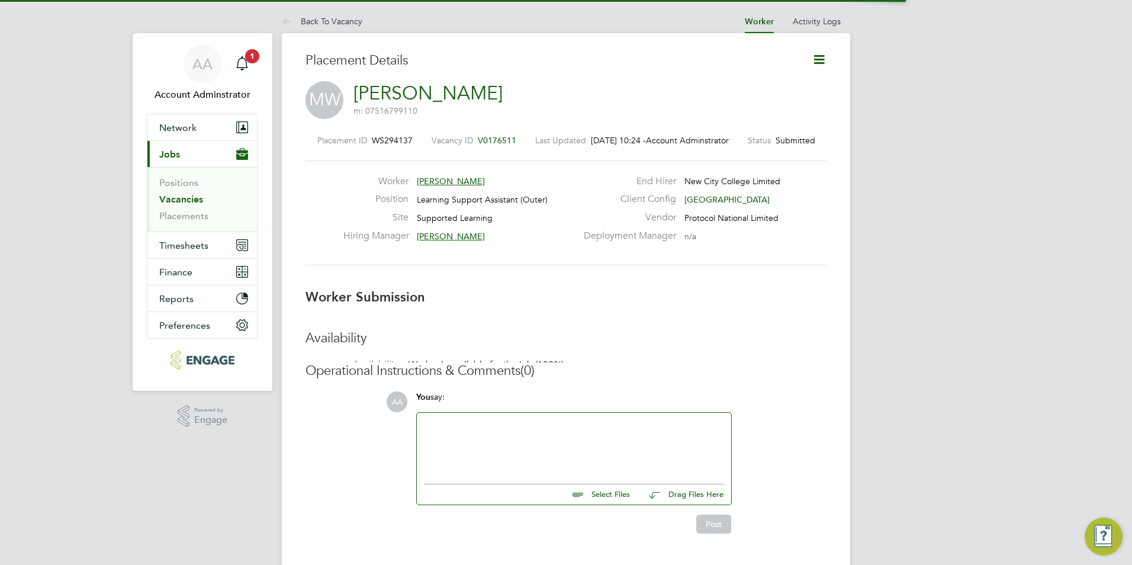
scroll to position [6, 6]
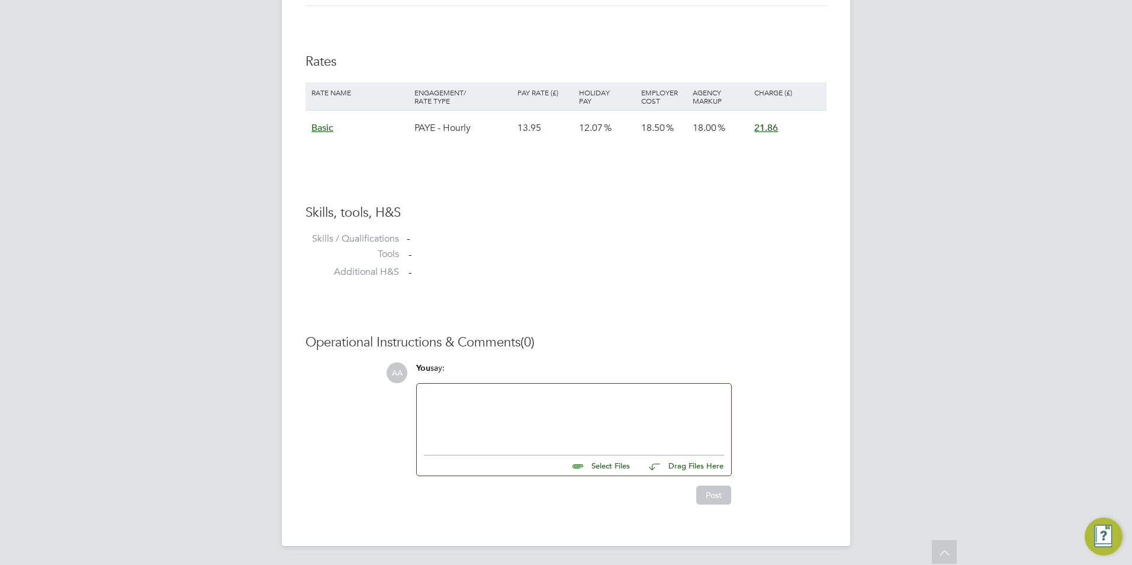
click at [473, 406] on div at bounding box center [574, 416] width 300 height 51
click at [608, 462] on input "file" at bounding box center [635, 463] width 178 height 17
type input "C:\fakepath\[PERSON_NAME].pdf"
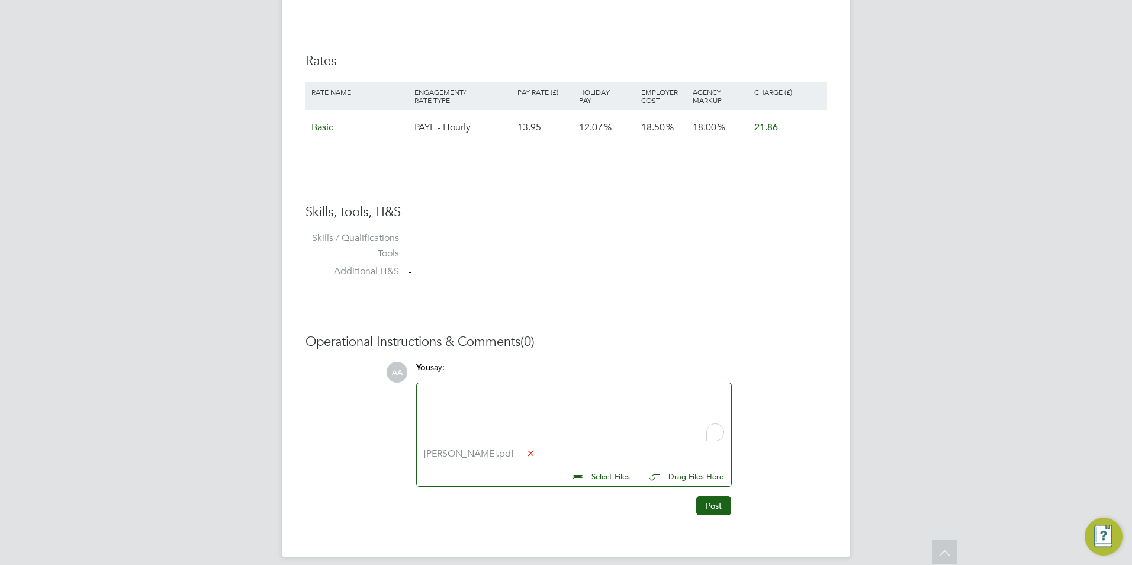
click at [450, 405] on div "To enrich screen reader interactions, please activate Accessibility in Grammarl…" at bounding box center [574, 415] width 300 height 51
click at [724, 504] on button "Post" at bounding box center [713, 505] width 35 height 19
